Goal: Connect with others: Connect with others

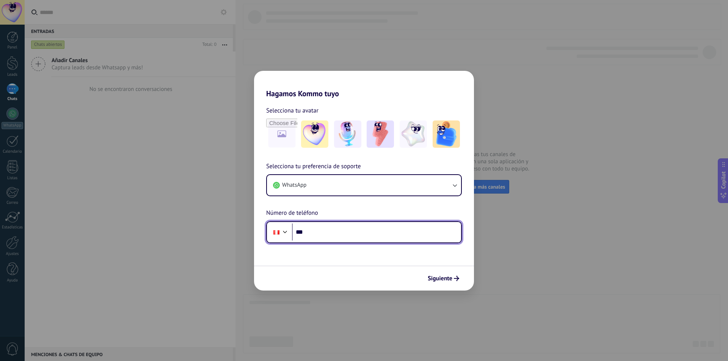
click at [337, 235] on input "***" at bounding box center [376, 232] width 169 height 17
type input "**********"
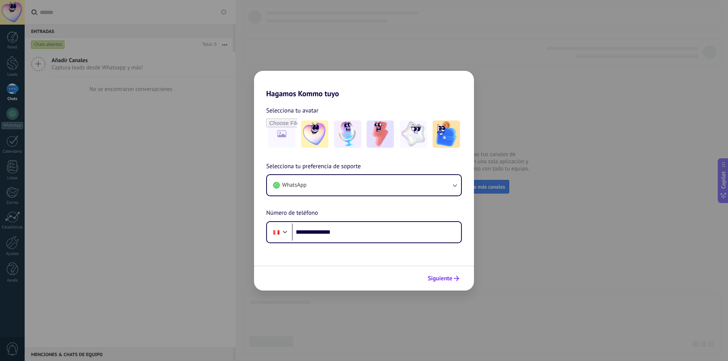
click at [448, 277] on span "Siguiente" at bounding box center [440, 278] width 25 height 5
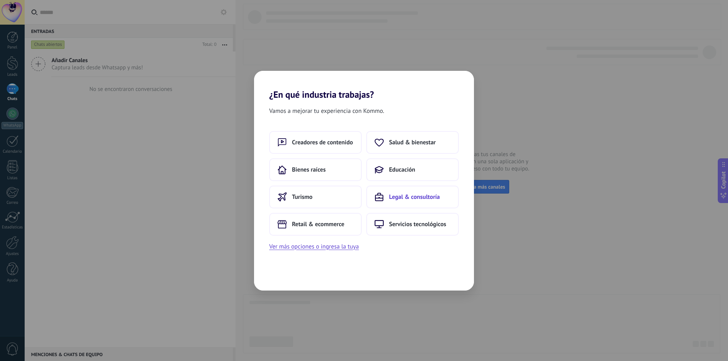
click at [406, 196] on span "Legal & consultoría" at bounding box center [414, 197] width 51 height 8
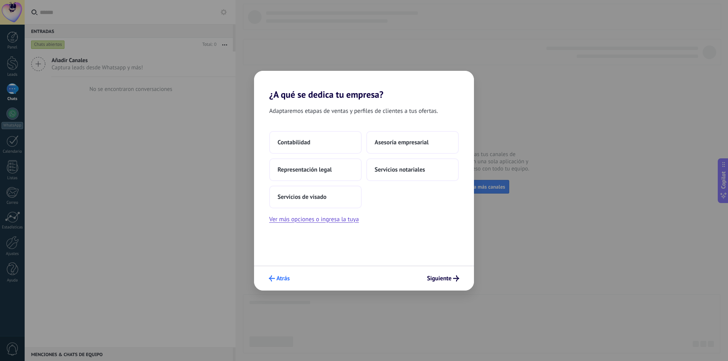
click at [281, 278] on span "Atrás" at bounding box center [282, 278] width 13 height 5
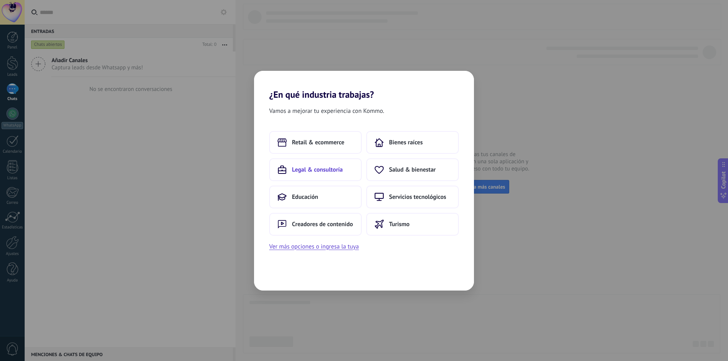
click at [336, 169] on span "Legal & consultoría" at bounding box center [317, 170] width 51 height 8
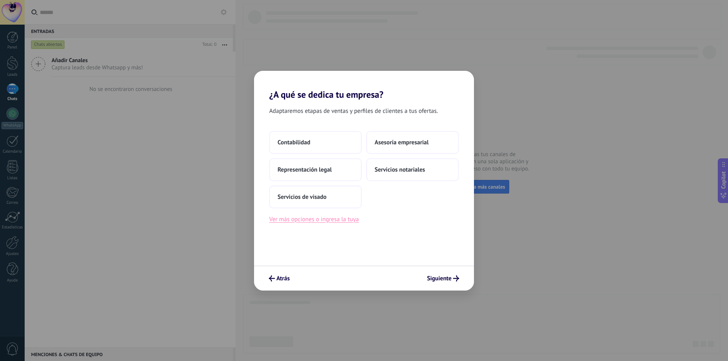
click at [331, 220] on button "Ver más opciones o ingresa la tuya" at bounding box center [313, 220] width 89 height 10
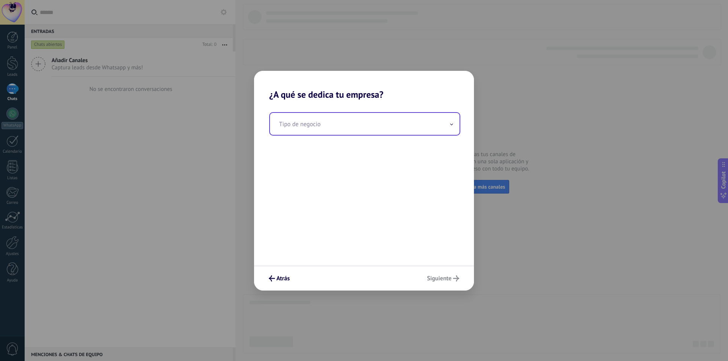
click at [322, 125] on input "text" at bounding box center [365, 124] width 190 height 22
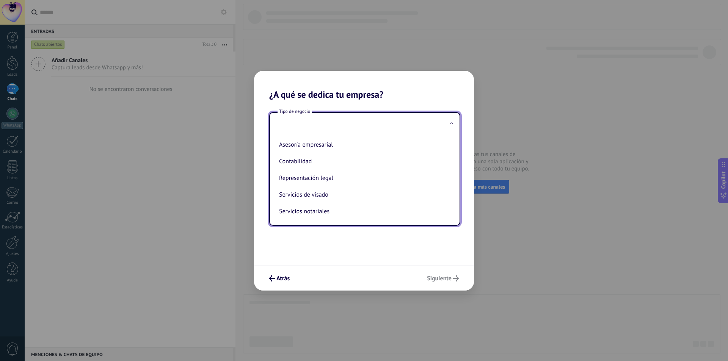
type input "*"
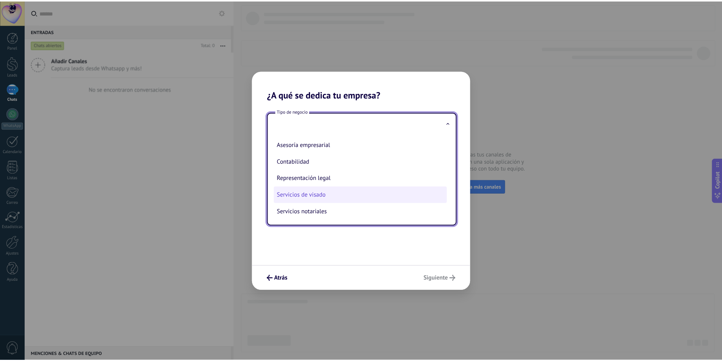
scroll to position [1, 0]
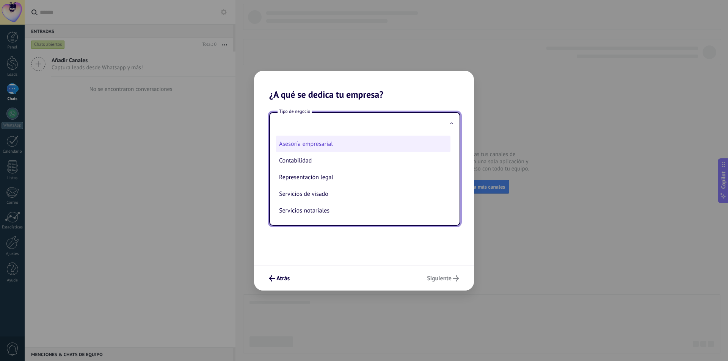
click at [347, 147] on li "Asesoría empresarial" at bounding box center [363, 144] width 174 height 17
type input "**********"
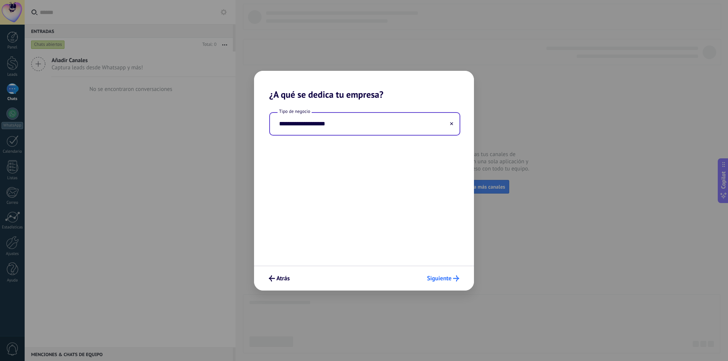
click at [449, 278] on span "Siguiente" at bounding box center [439, 278] width 25 height 5
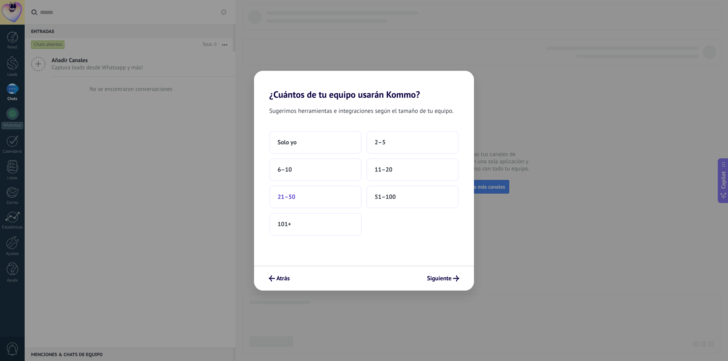
click at [319, 196] on button "21–50" at bounding box center [315, 197] width 93 height 23
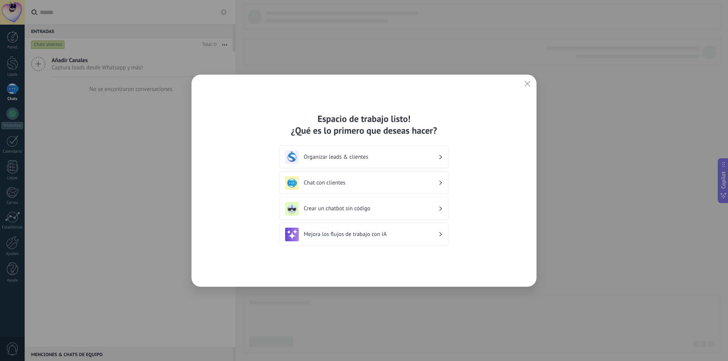
click at [409, 156] on h3 "Organizar leads & clientes" at bounding box center [371, 157] width 135 height 7
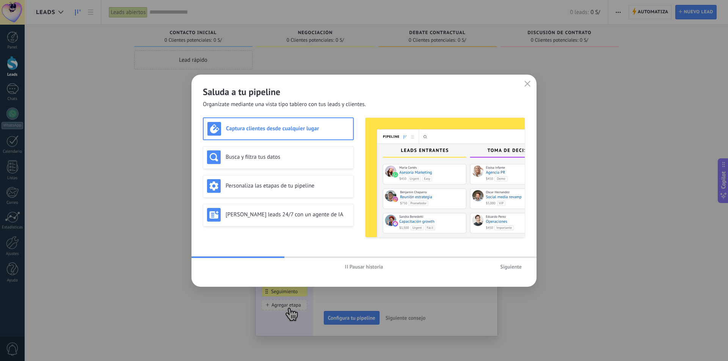
click at [502, 267] on span "Siguiente" at bounding box center [511, 266] width 22 height 5
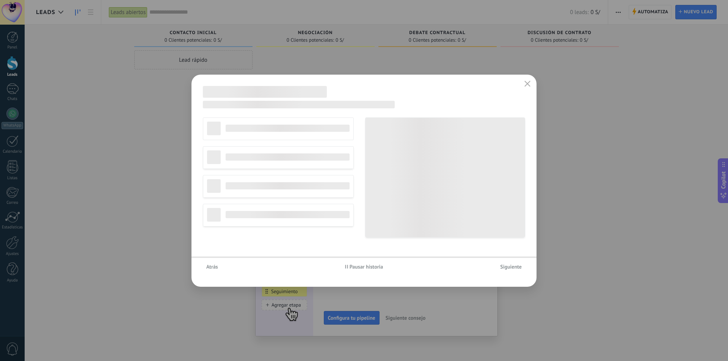
click at [505, 267] on span "Siguiente" at bounding box center [511, 266] width 22 height 5
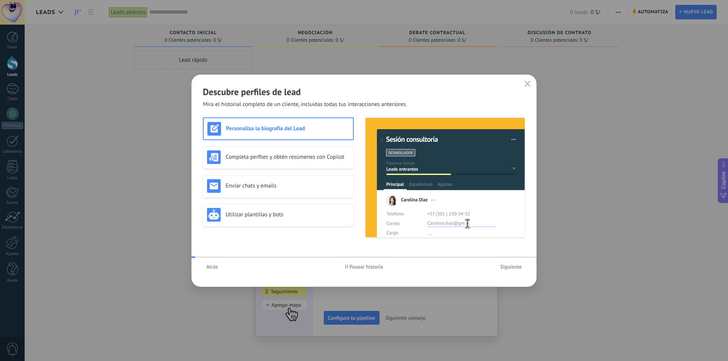
click at [505, 267] on span "Siguiente" at bounding box center [511, 266] width 22 height 5
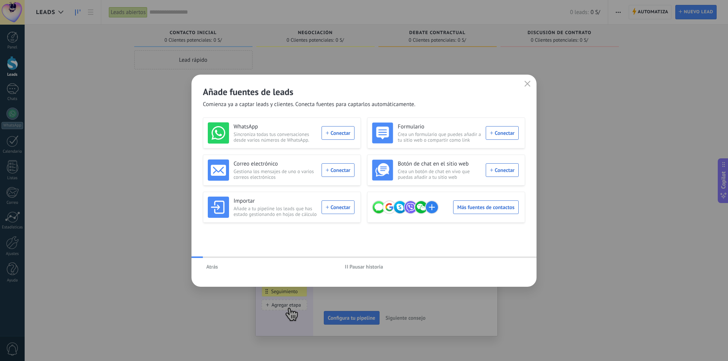
click at [505, 267] on div "Atrás Pausar historia" at bounding box center [363, 266] width 345 height 17
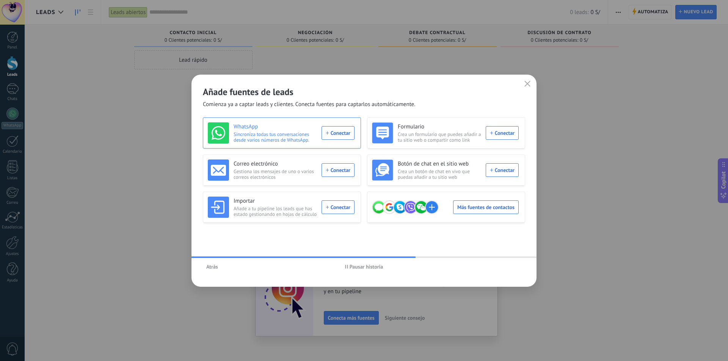
click at [342, 135] on div "WhatsApp Sincroniza todas tus conversaciones desde varios números de WhatsApp. …" at bounding box center [281, 132] width 147 height 21
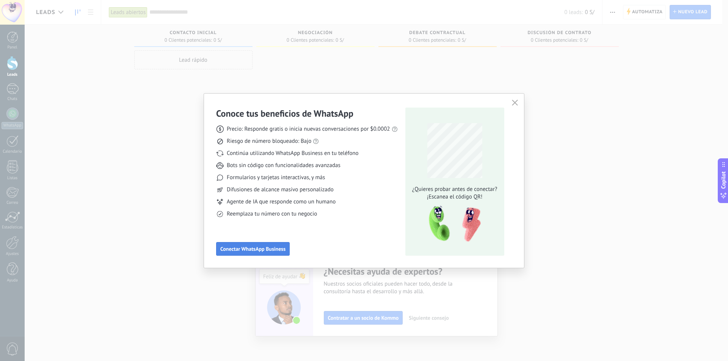
click at [264, 249] on span "Conectar WhatsApp Business" at bounding box center [252, 248] width 65 height 5
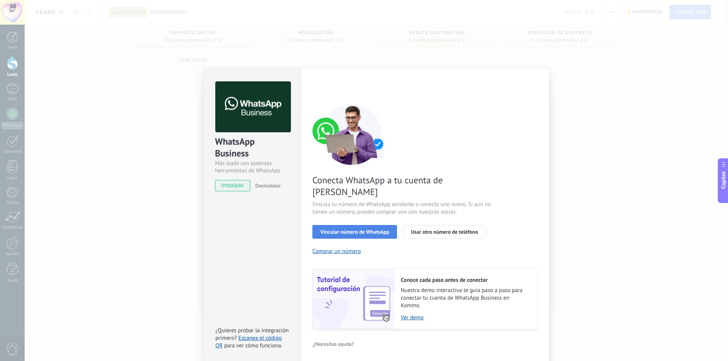
click at [349, 225] on button "Vincular número de WhatsApp" at bounding box center [354, 232] width 85 height 14
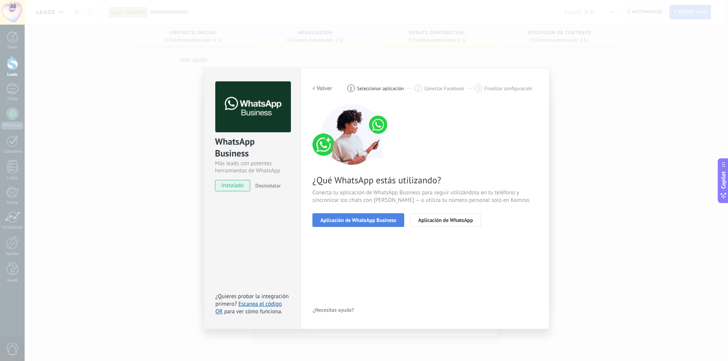
click at [369, 222] on span "Aplicación de WhatsApp Business" at bounding box center [358, 220] width 76 height 5
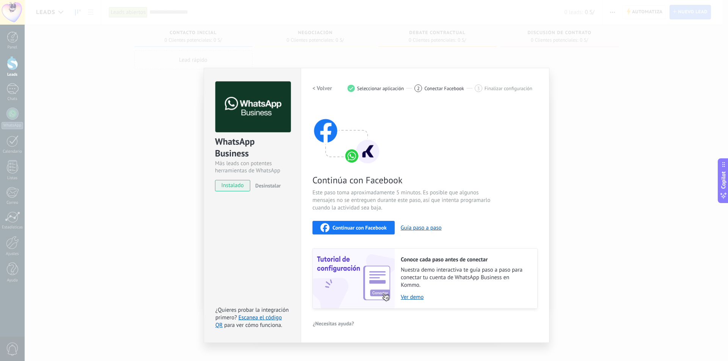
click at [364, 229] on span "Continuar con Facebook" at bounding box center [360, 227] width 54 height 5
click at [597, 57] on div "WhatsApp Business Más leads con potentes herramientas de WhatsApp instalado Des…" at bounding box center [376, 180] width 703 height 361
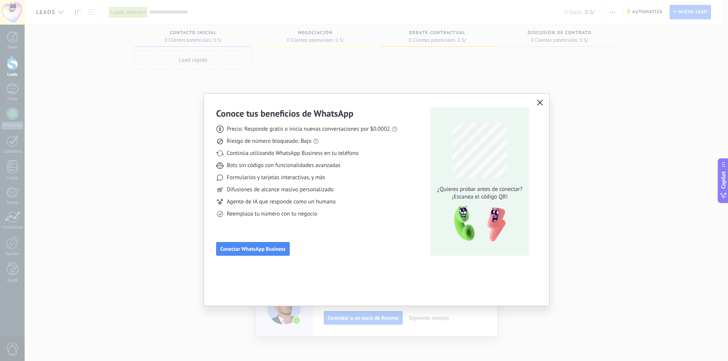
click at [539, 103] on icon "button" at bounding box center [540, 103] width 6 height 6
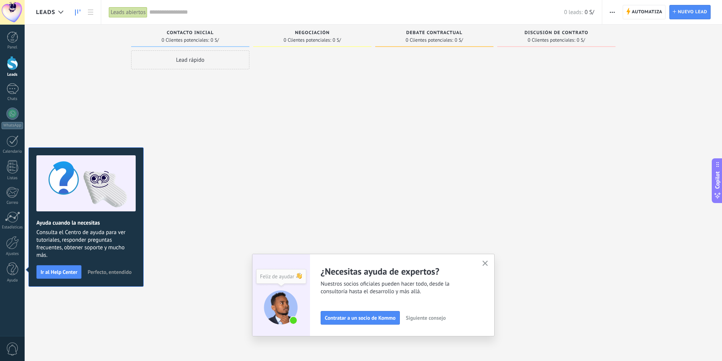
click at [488, 263] on icon "button" at bounding box center [486, 264] width 6 height 6
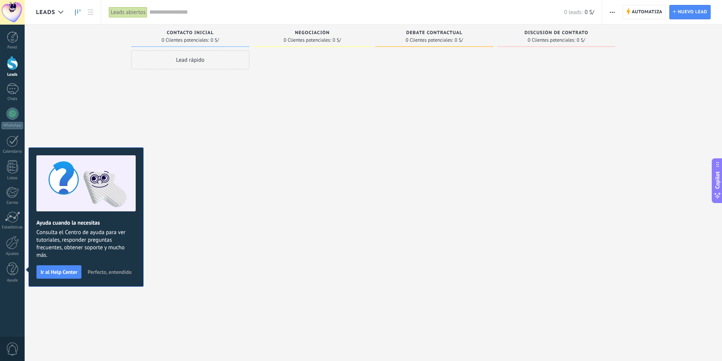
click at [127, 273] on span "Perfecto, entendido" at bounding box center [110, 272] width 44 height 5
